Goal: Information Seeking & Learning: Learn about a topic

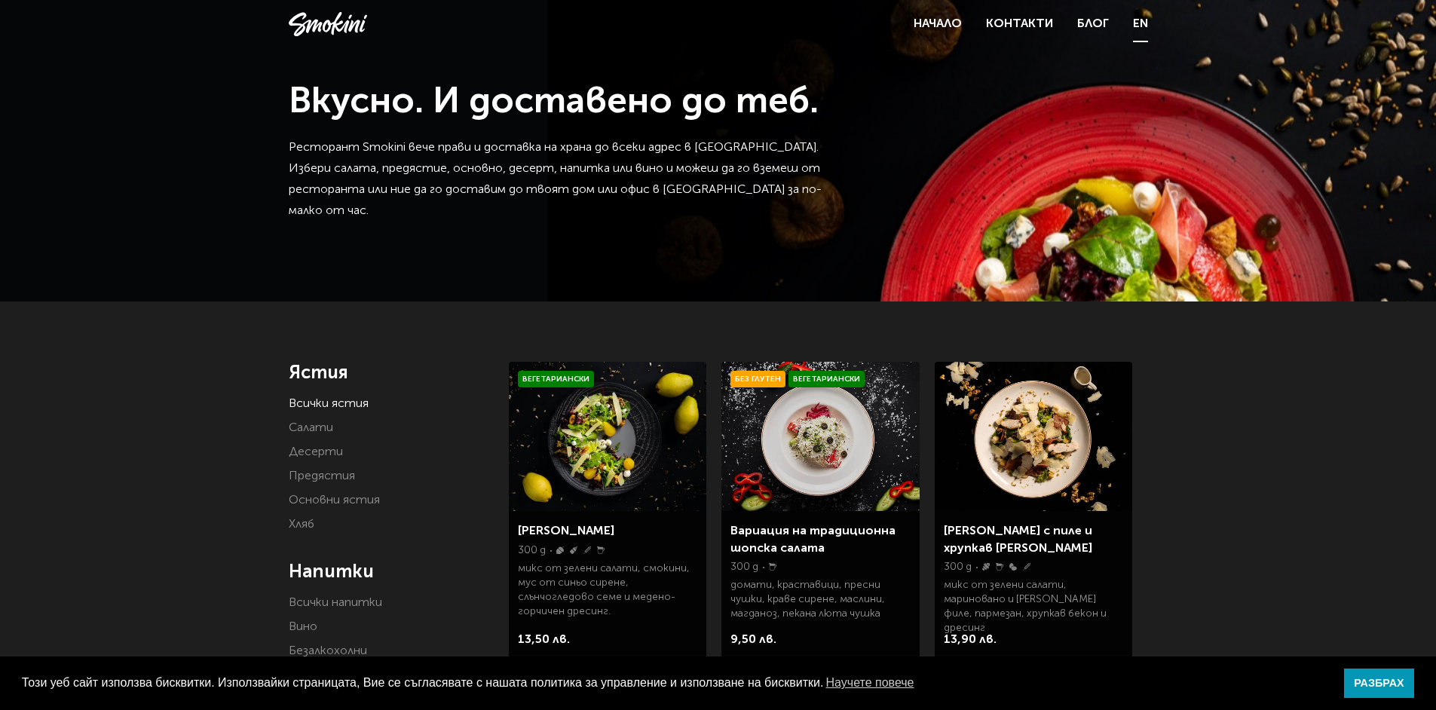
click at [1133, 32] on link "EN" at bounding box center [1140, 24] width 15 height 21
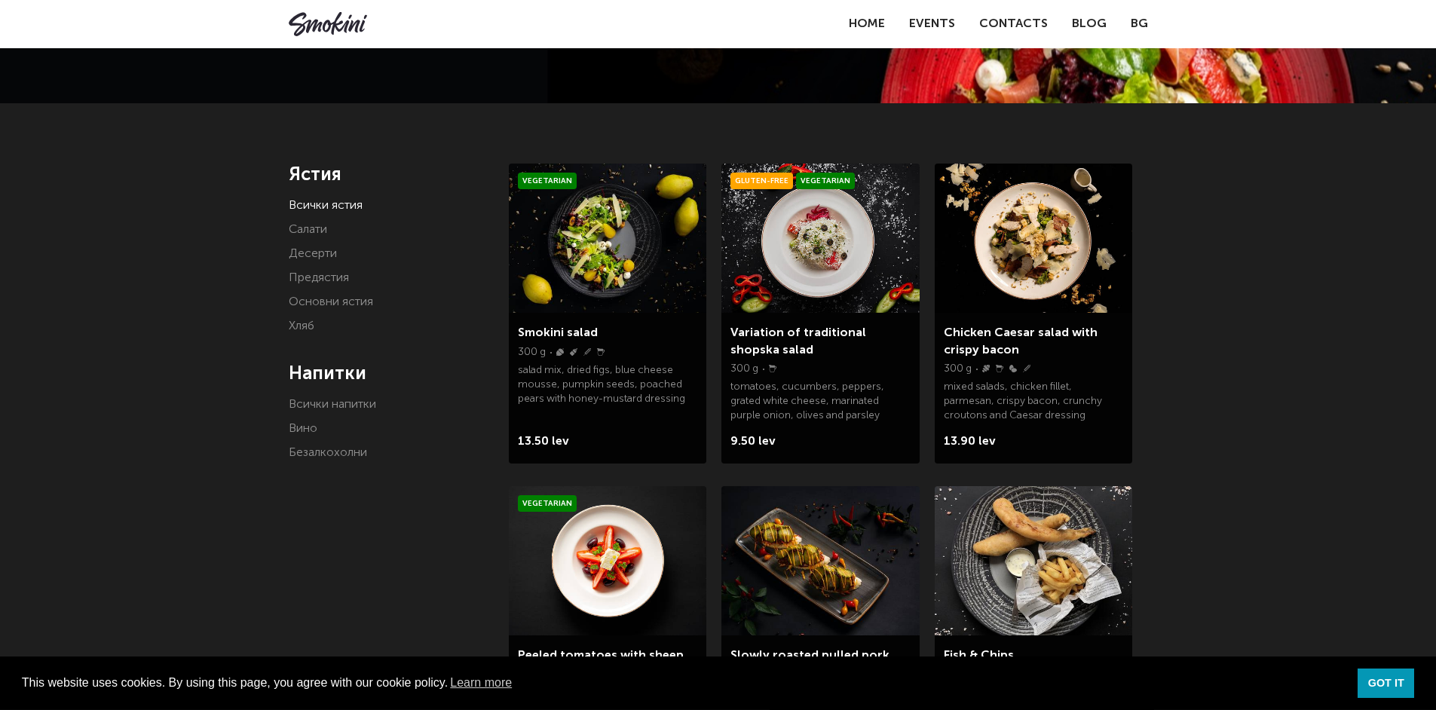
scroll to position [205, 0]
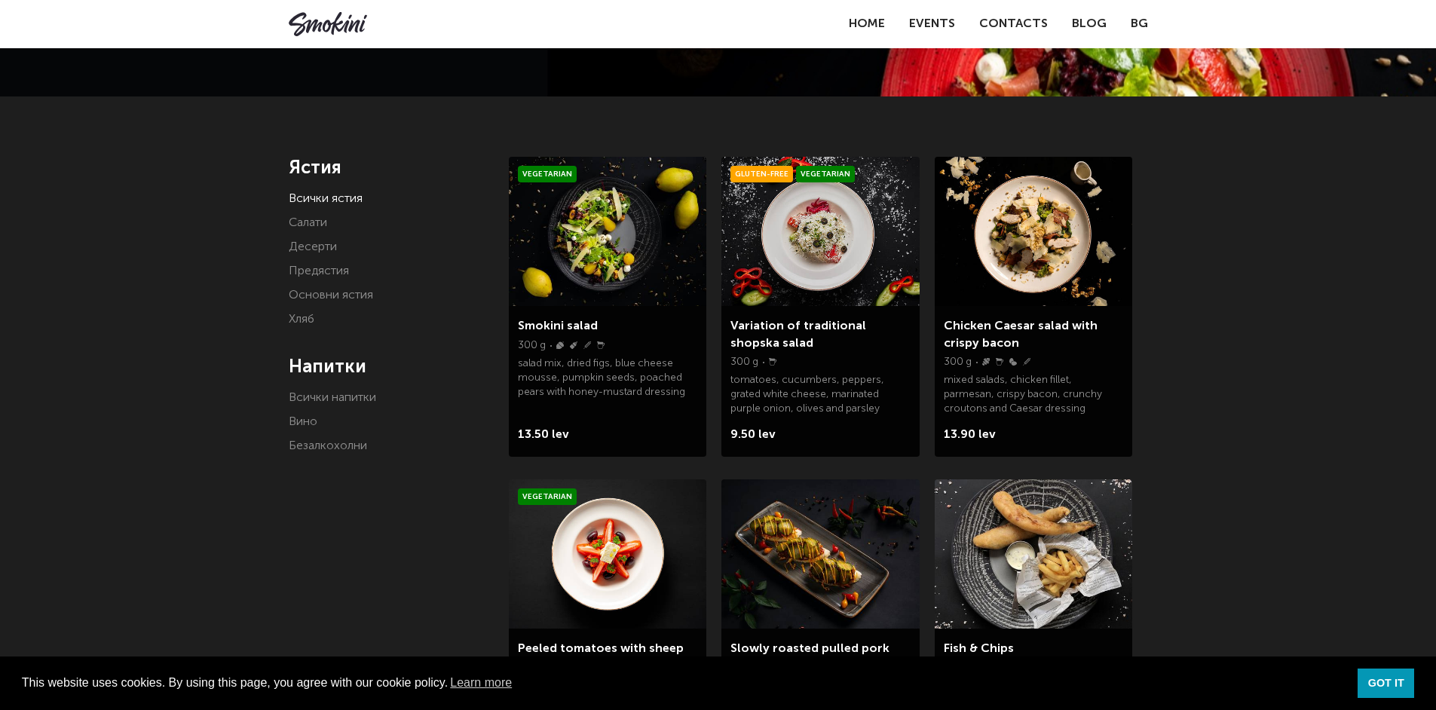
click at [315, 237] on li "Десерти" at bounding box center [388, 247] width 198 height 21
click at [314, 241] on link "Десерти" at bounding box center [313, 247] width 48 height 12
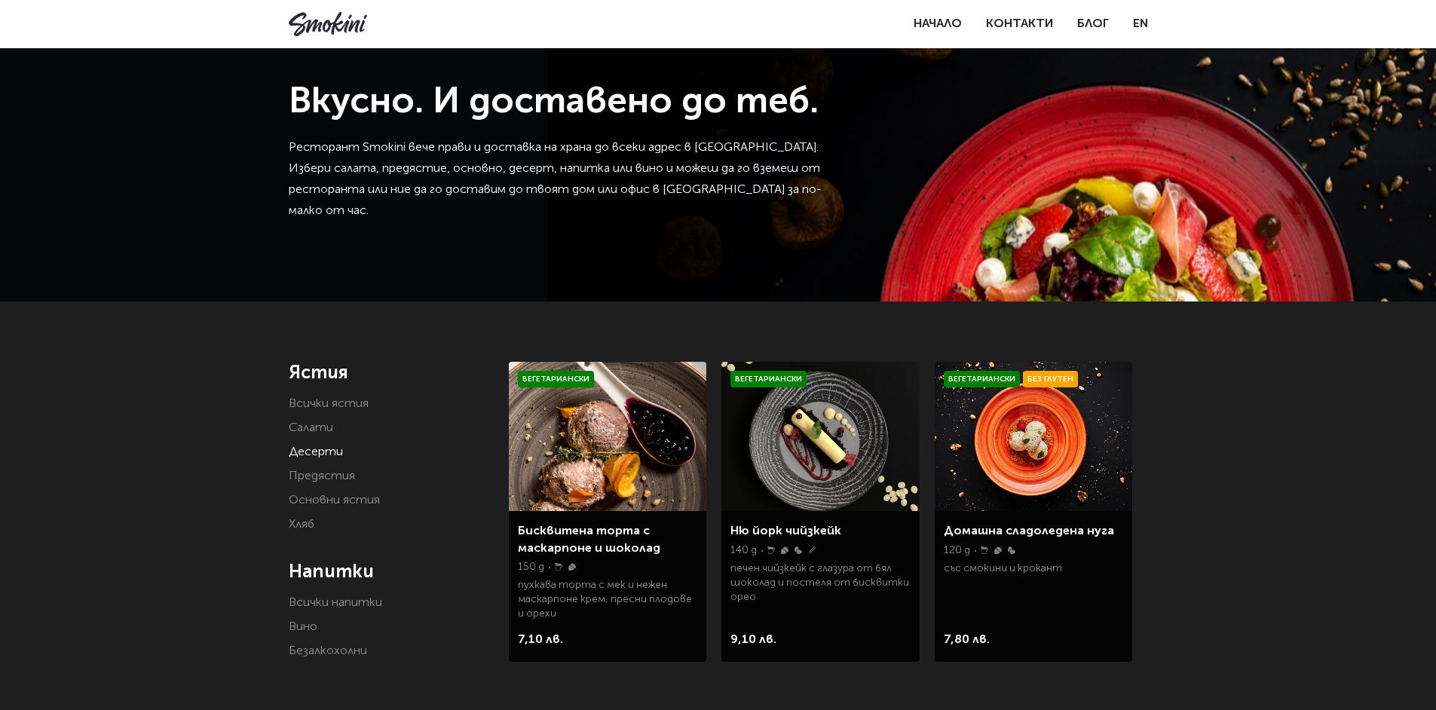
scroll to position [121, 0]
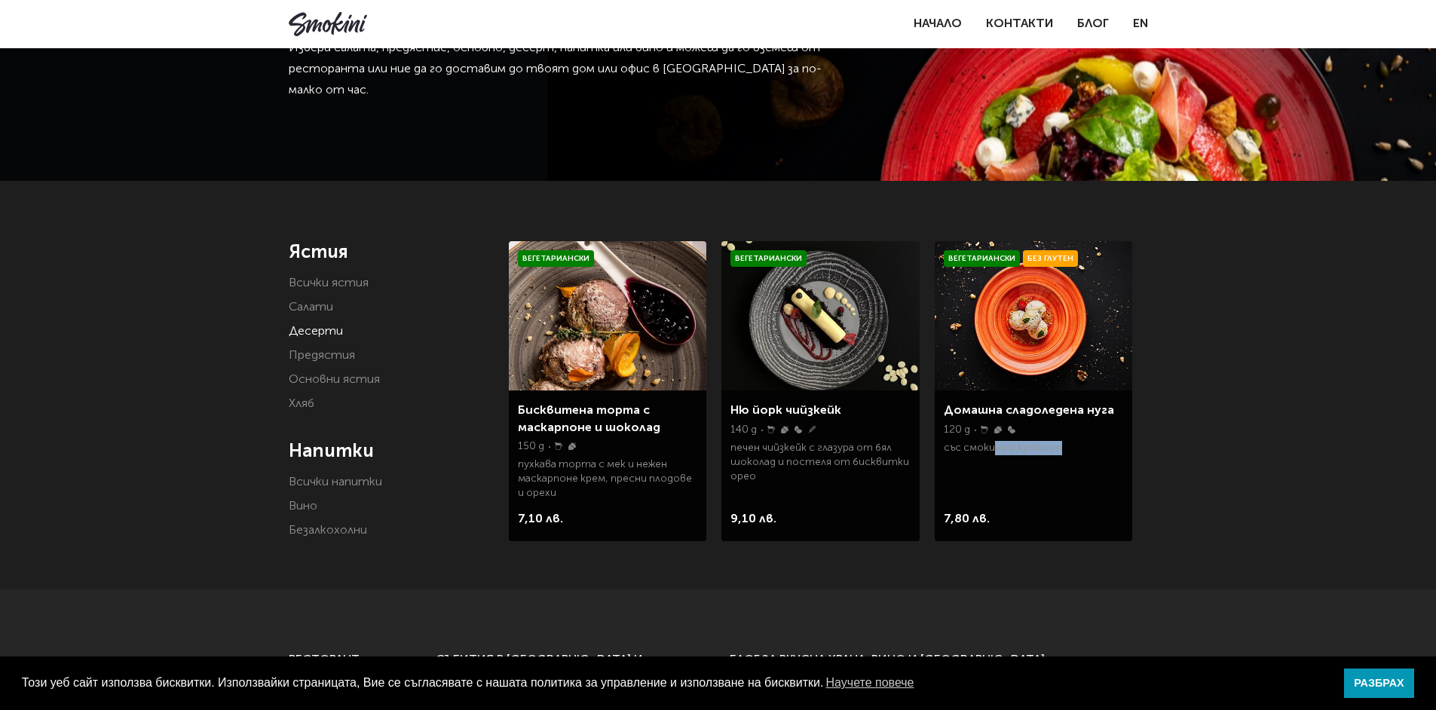
drag, startPoint x: 991, startPoint y: 443, endPoint x: 1089, endPoint y: 447, distance: 98.1
click at [1089, 447] on p "със смокини и крокант" at bounding box center [1033, 451] width 179 height 20
drag, startPoint x: 1049, startPoint y: 449, endPoint x: 994, endPoint y: 451, distance: 55.0
click at [994, 451] on p "със смокини и крокант" at bounding box center [1033, 451] width 179 height 20
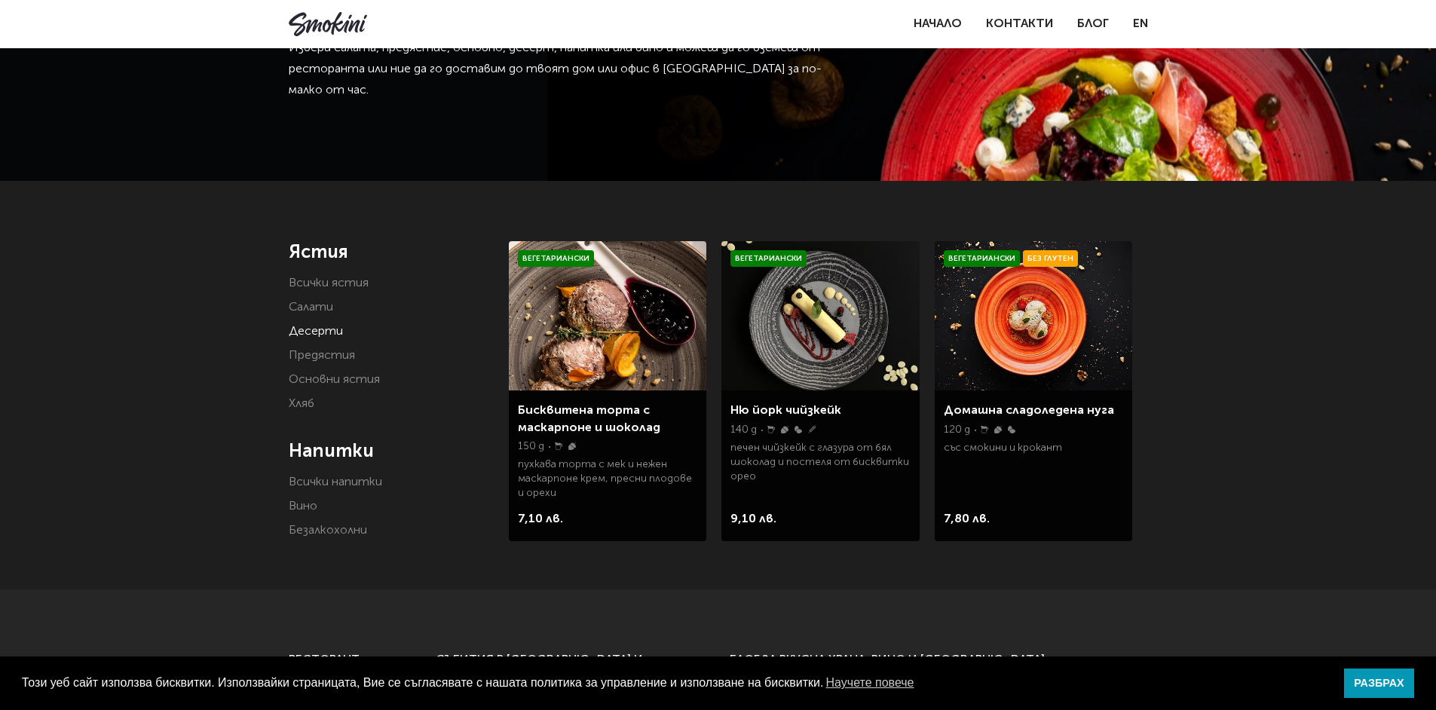
click at [994, 451] on p "със смокини и крокант" at bounding box center [1033, 451] width 179 height 20
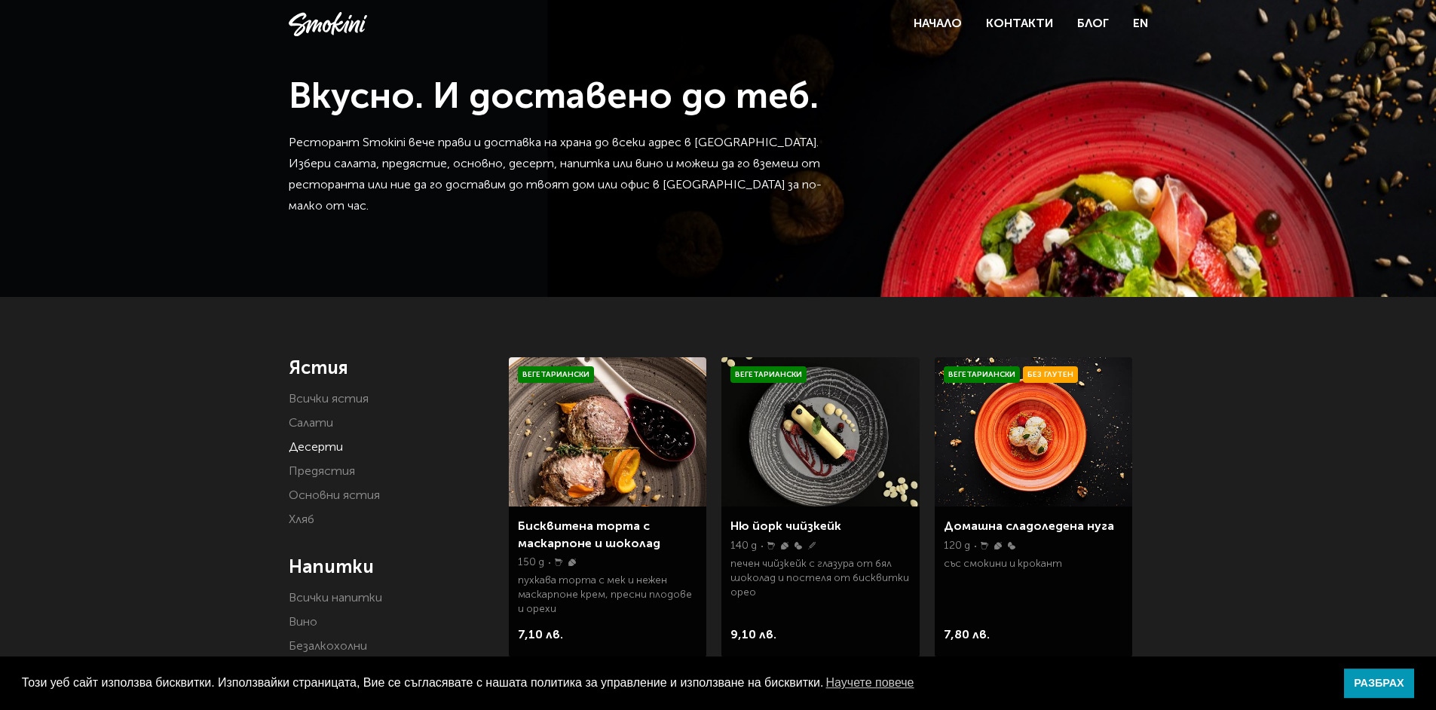
scroll to position [0, 0]
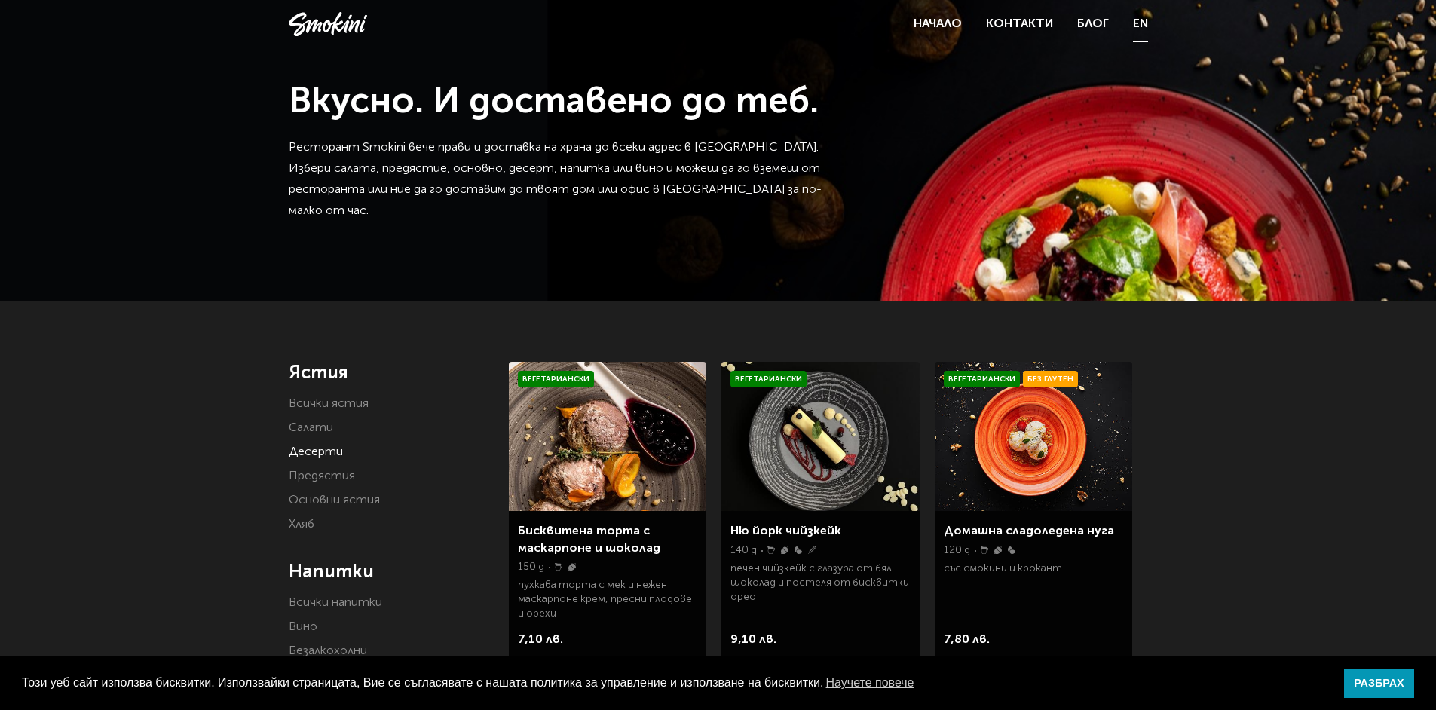
click at [1143, 27] on link "EN" at bounding box center [1140, 24] width 15 height 21
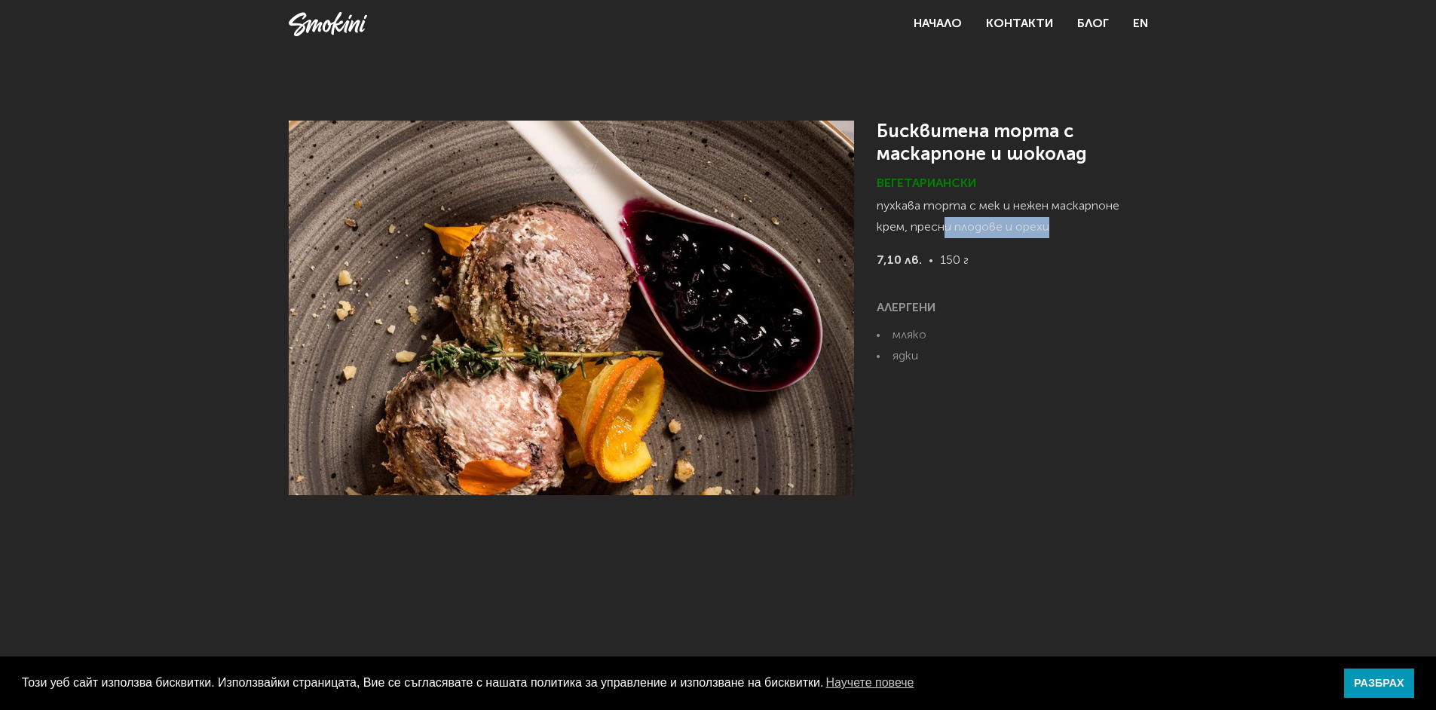
drag, startPoint x: 1054, startPoint y: 222, endPoint x: 946, endPoint y: 222, distance: 108.5
click at [946, 222] on p "пухкава торта с мек и нежен маскарпоне крем, пресни плодове и орехи" at bounding box center [1012, 223] width 271 height 54
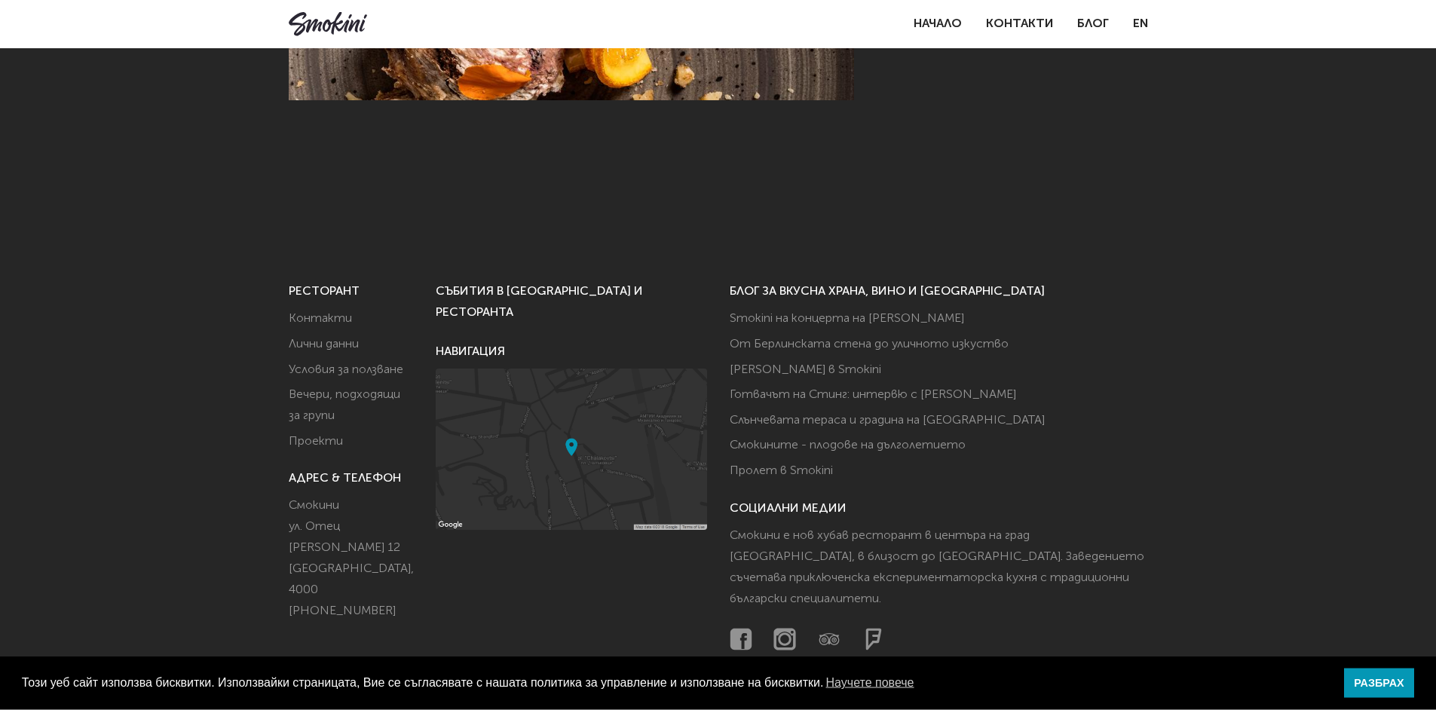
scroll to position [432, 0]
